Goal: Feedback & Contribution: Contribute content

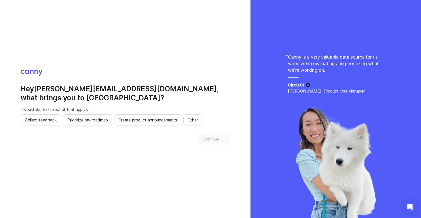
scroll to position [1, 0]
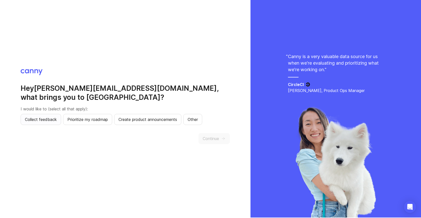
click at [44, 116] on span "Collect feedback" at bounding box center [41, 119] width 32 height 6
click at [90, 116] on span "Prioritize my roadmap" at bounding box center [87, 119] width 40 height 6
click at [216, 135] on span "Continue" at bounding box center [210, 138] width 16 height 6
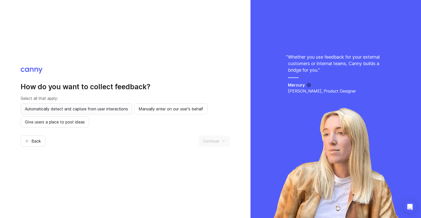
click at [79, 109] on span "Automatically detect and capture from user interactions" at bounding box center [76, 109] width 103 height 6
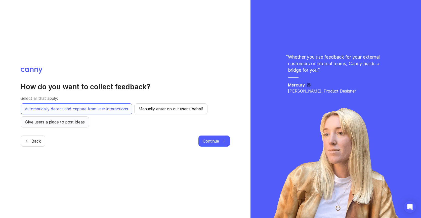
click at [69, 121] on span "Give users a place to post ideas" at bounding box center [55, 122] width 60 height 6
click at [214, 143] on span "Continue" at bounding box center [210, 141] width 16 height 6
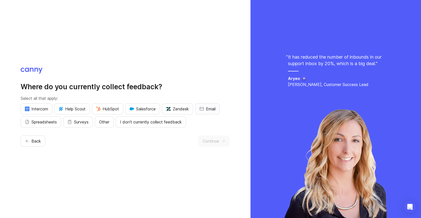
click at [215, 109] on span "Email" at bounding box center [211, 109] width 10 height 6
click at [215, 108] on span "Email" at bounding box center [211, 109] width 10 height 6
click at [159, 122] on span "I don't currently collect feedback" at bounding box center [151, 122] width 62 height 6
click at [212, 140] on span "Continue" at bounding box center [210, 141] width 16 height 6
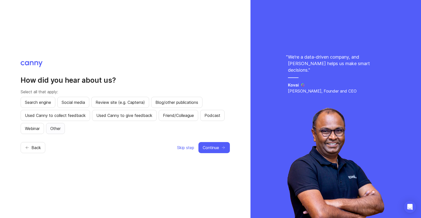
click at [55, 128] on span "Other" at bounding box center [55, 128] width 10 height 6
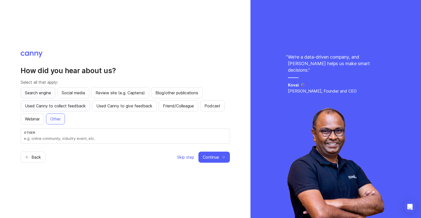
drag, startPoint x: 36, startPoint y: 91, endPoint x: 77, endPoint y: 101, distance: 42.6
click at [36, 91] on span "Search engine" at bounding box center [38, 93] width 26 height 6
click at [63, 120] on button "Other" at bounding box center [55, 118] width 19 height 11
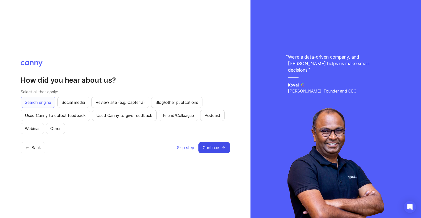
click at [211, 148] on span "Continue" at bounding box center [210, 147] width 16 height 6
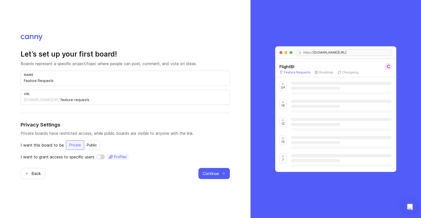
click at [68, 82] on input "Feature Requests" at bounding box center [125, 81] width 202 height 6
drag, startPoint x: 68, startPoint y: 82, endPoint x: -11, endPoint y: 80, distance: 78.7
click at [0, 80] on html "Let’s set up your first board! Boards represent a specific project/topic where …" at bounding box center [210, 109] width 421 height 218
type input "Z"
type input "z"
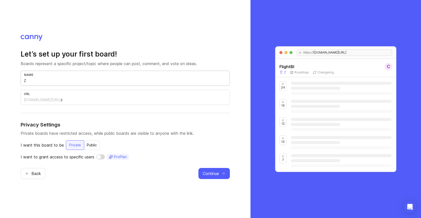
type input "ZI"
type input "zi"
type input "ZIP"
type input "zip"
type input "ZIP-O"
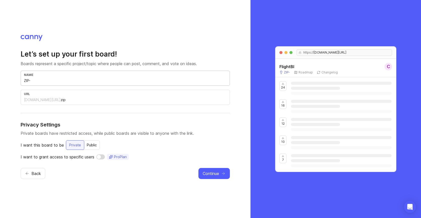
type input "zip-o"
type input "ZIP-OD"
type input "zip-od"
type input "ZIP-OD"
click at [104, 158] on input "checkbox" at bounding box center [100, 156] width 9 height 5
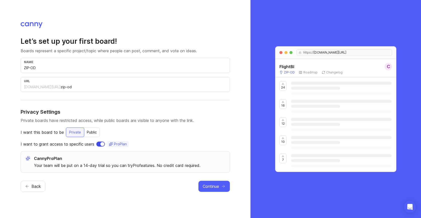
click at [99, 144] on input "checkbox" at bounding box center [100, 143] width 9 height 5
checkbox input "false"
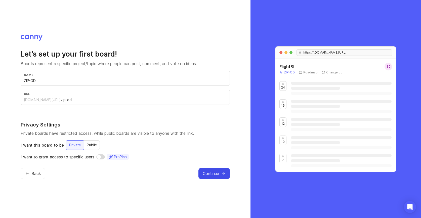
click at [212, 175] on span "Continue" at bounding box center [210, 173] width 16 height 6
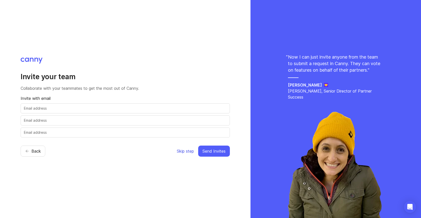
click at [185, 149] on span "Skip step" at bounding box center [185, 151] width 17 height 6
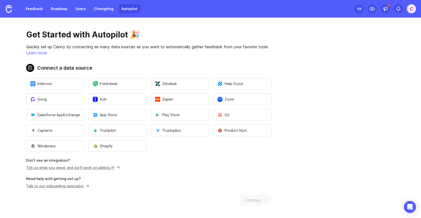
click at [236, 173] on div "Get Started with Autopilot 🎉 Quickly set up Canny by connecting as many data so…" at bounding box center [148, 118] width 297 height 200
click at [202, 169] on p "Tell us what you need, and we'll work on adding it!" at bounding box center [148, 167] width 245 height 5
click at [200, 169] on p "Tell us what you need, and we'll work on adding it!" at bounding box center [148, 167] width 245 height 5
click at [262, 176] on div "Get Started with Autopilot 🎉 Quickly set up Canny by connecting as many data so…" at bounding box center [148, 118] width 297 height 200
click at [57, 145] on button "Wordpress" at bounding box center [55, 146] width 58 height 12
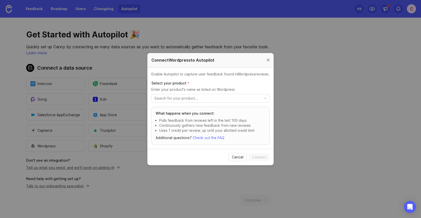
click at [268, 59] on div at bounding box center [268, 60] width 6 height 6
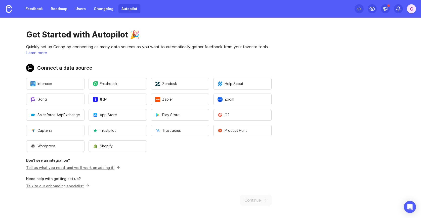
click at [352, 191] on main "Get Started with Autopilot 🎉 Quickly set up Canny by connecting as many data so…" at bounding box center [210, 118] width 421 height 200
click at [37, 9] on link "Feedback" at bounding box center [34, 8] width 23 height 9
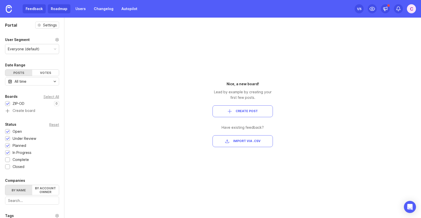
click at [63, 10] on link "Roadmap" at bounding box center [59, 8] width 23 height 9
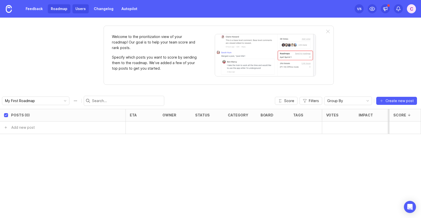
click at [84, 9] on link "Users" at bounding box center [80, 8] width 16 height 9
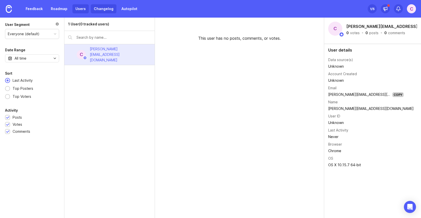
click at [100, 8] on link "Changelog" at bounding box center [104, 8] width 26 height 9
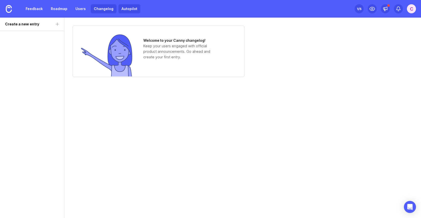
click at [128, 11] on link "Autopilot" at bounding box center [129, 8] width 22 height 9
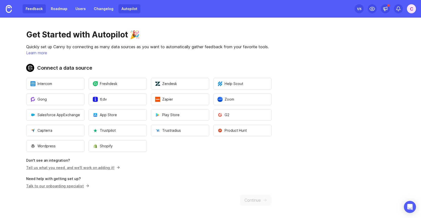
click at [33, 9] on link "Feedback" at bounding box center [34, 8] width 23 height 9
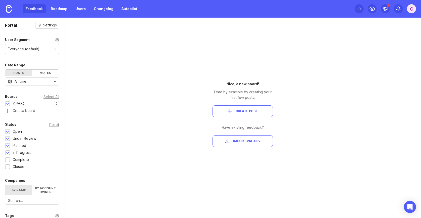
drag, startPoint x: 17, startPoint y: 25, endPoint x: 24, endPoint y: 24, distance: 6.9
click at [18, 25] on div "Portal Settings" at bounding box center [32, 25] width 64 height 7
click at [61, 9] on link "Roadmap" at bounding box center [59, 8] width 23 height 9
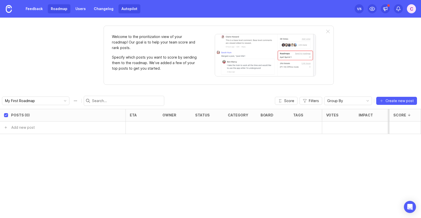
drag, startPoint x: 107, startPoint y: 9, endPoint x: 119, endPoint y: 9, distance: 11.6
click at [107, 9] on link "Changelog" at bounding box center [104, 8] width 26 height 9
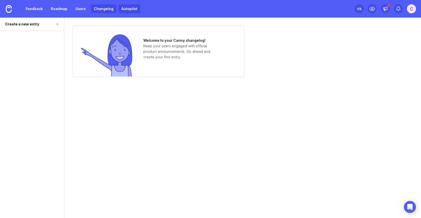
click at [134, 10] on link "Autopilot" at bounding box center [129, 8] width 22 height 9
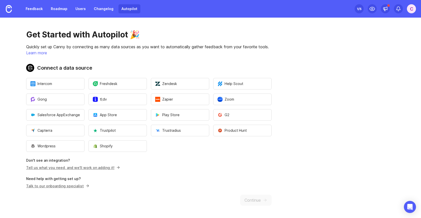
click at [359, 9] on div "1 /5" at bounding box center [359, 8] width 5 height 7
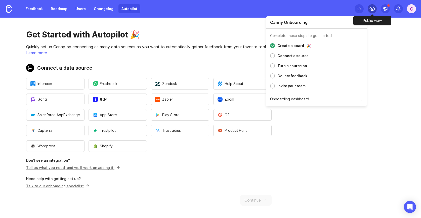
click at [375, 9] on div at bounding box center [371, 8] width 9 height 9
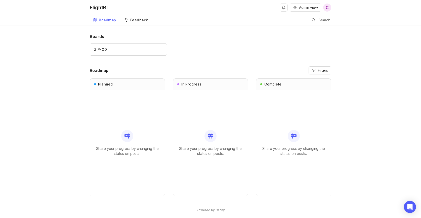
click at [137, 19] on div "Feedback" at bounding box center [139, 20] width 18 height 4
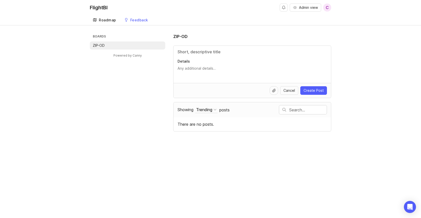
click at [105, 19] on div "Roadmap" at bounding box center [107, 20] width 17 height 4
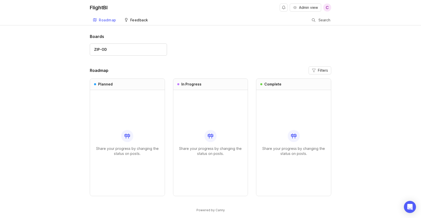
click at [141, 21] on div "Feedback" at bounding box center [139, 20] width 18 height 4
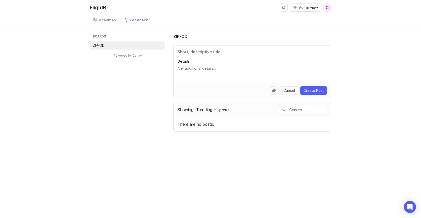
click at [390, 84] on div "Boards ZIP-OD Powered by Canny ZIP-OD Details Cancel Create Post Showing Trendi…" at bounding box center [210, 82] width 421 height 98
click at [352, 98] on div "Boards ZIP-OD Powered by Canny ZIP-OD Details Cancel Create Post Showing Trendi…" at bounding box center [210, 82] width 421 height 98
click at [139, 21] on div "Feedback" at bounding box center [139, 20] width 18 height 4
click at [133, 18] on div "Feedback" at bounding box center [139, 20] width 18 height 4
click at [289, 66] on textarea "Details" at bounding box center [251, 71] width 149 height 10
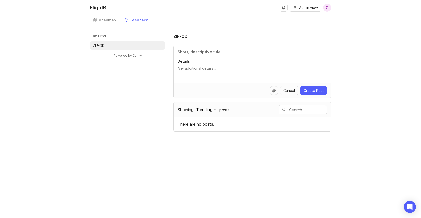
click at [211, 68] on textarea "Details" at bounding box center [251, 71] width 149 height 10
click at [272, 89] on div at bounding box center [273, 90] width 9 height 9
click at [197, 73] on textarea "Details" at bounding box center [251, 71] width 149 height 10
click at [204, 69] on textarea "Details" at bounding box center [251, 71] width 149 height 10
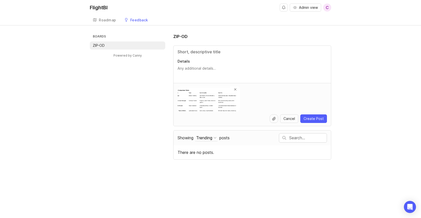
click at [235, 88] on span at bounding box center [235, 89] width 3 height 3
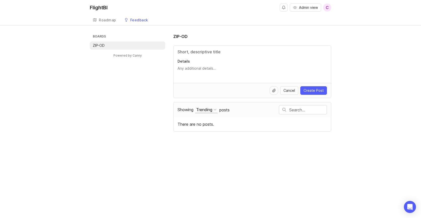
click at [216, 109] on div at bounding box center [214, 109] width 3 height 3
click at [376, 83] on div "Boards ZIP-OD Powered by Canny ZIP-OD Details Cancel Create Post Showing Trendi…" at bounding box center [210, 82] width 421 height 98
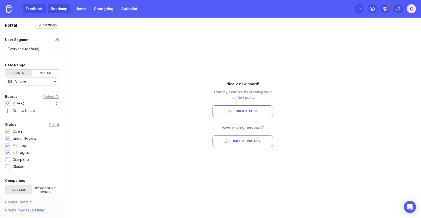
click at [55, 8] on link "Roadmap" at bounding box center [59, 8] width 23 height 9
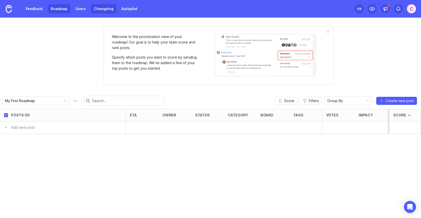
click at [97, 7] on link "Changelog" at bounding box center [104, 8] width 26 height 9
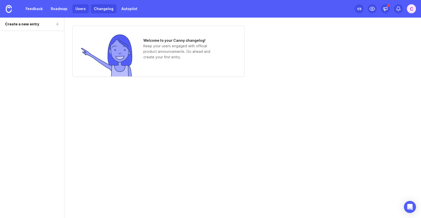
click at [83, 8] on link "Users" at bounding box center [80, 8] width 16 height 9
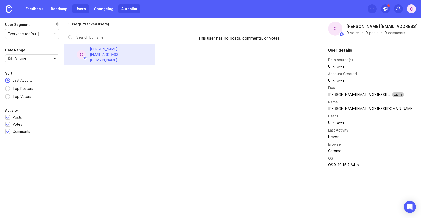
click at [134, 7] on link "Autopilot" at bounding box center [129, 8] width 22 height 9
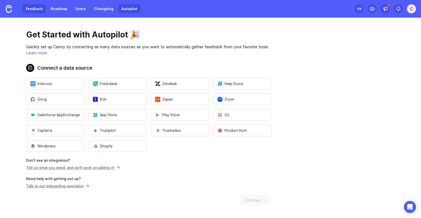
click at [36, 10] on link "Feedback" at bounding box center [34, 8] width 23 height 9
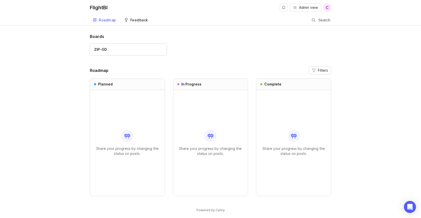
click at [139, 19] on div "Feedback" at bounding box center [139, 20] width 18 height 4
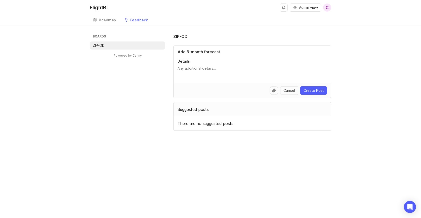
type input "Add 6-month forecast"
click at [195, 61] on p "Details" at bounding box center [251, 61] width 149 height 5
click at [195, 66] on textarea "Details" at bounding box center [251, 71] width 149 height 10
type textarea "Forecast ZIP-level O&D traffic"
click at [312, 90] on span "Create Post" at bounding box center [313, 90] width 20 height 5
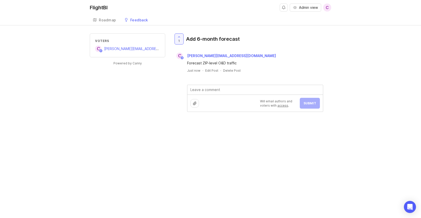
click at [208, 90] on textarea at bounding box center [254, 90] width 135 height 10
type textarea "W"
type textarea "That's a good ideal"
click at [281, 58] on div "c [PERSON_NAME][EMAIL_ADDRESS][DOMAIN_NAME]" at bounding box center [252, 56] width 158 height 7
click at [105, 20] on div "Roadmap" at bounding box center [107, 20] width 17 height 4
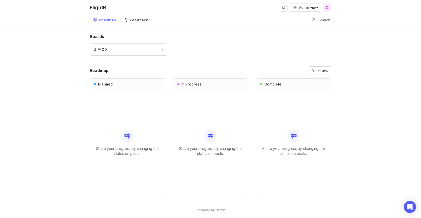
click at [141, 20] on div "Feedback" at bounding box center [139, 20] width 18 height 4
